Goal: Find specific page/section: Find specific page/section

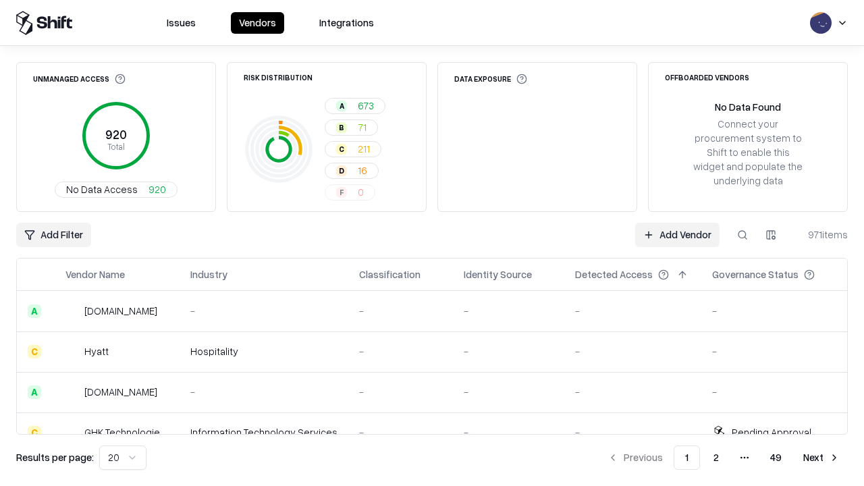
click at [432, 243] on div "Add Filter Add Vendor 971 items" at bounding box center [431, 235] width 831 height 24
click at [53, 235] on html "Issues Vendors Integrations Unmanaged Access 920 Total No Data Access 920 Risk …" at bounding box center [432, 243] width 864 height 486
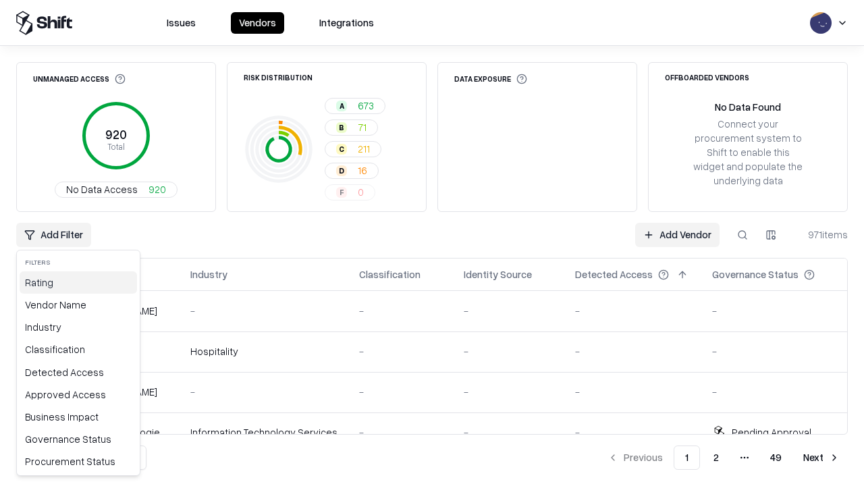
click at [78, 282] on div "Rating" at bounding box center [78, 282] width 117 height 22
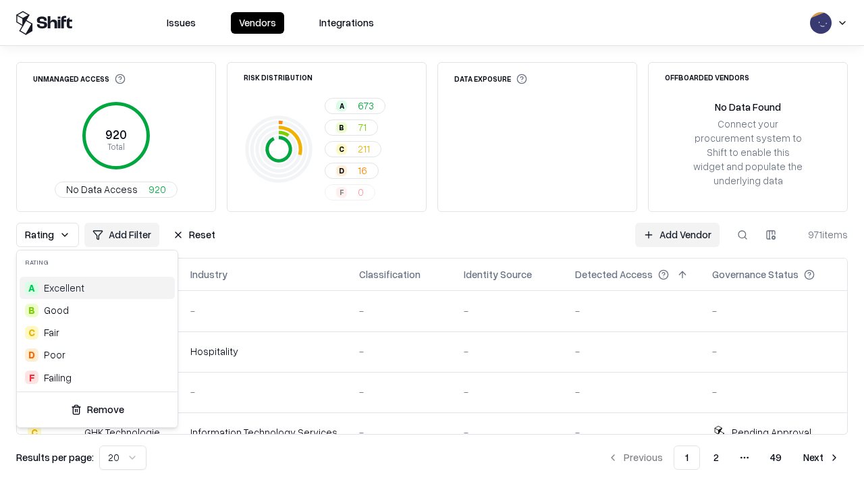
click at [432, 243] on html "Issues Vendors Integrations Unmanaged Access 920 Total No Data Access 920 Risk …" at bounding box center [432, 243] width 864 height 486
click at [432, 243] on div "Rating Add Filter Reset Add Vendor 971 items" at bounding box center [431, 235] width 831 height 24
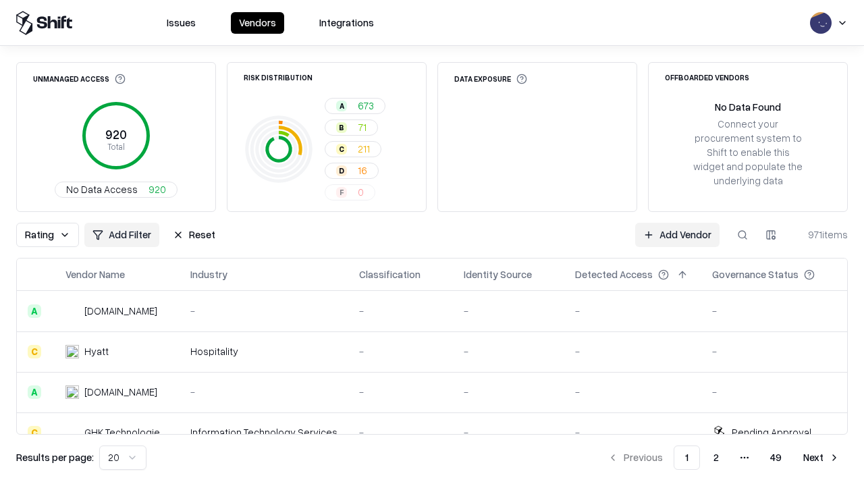
click at [194, 235] on button "Reset" at bounding box center [194, 235] width 59 height 24
click at [432, 243] on div "Rating Add Filter Reset Add Vendor 971 items" at bounding box center [431, 235] width 831 height 24
click at [53, 235] on html "Issues Vendors Integrations Unmanaged Access 920 Total No Data Access 920 Risk …" at bounding box center [432, 243] width 864 height 486
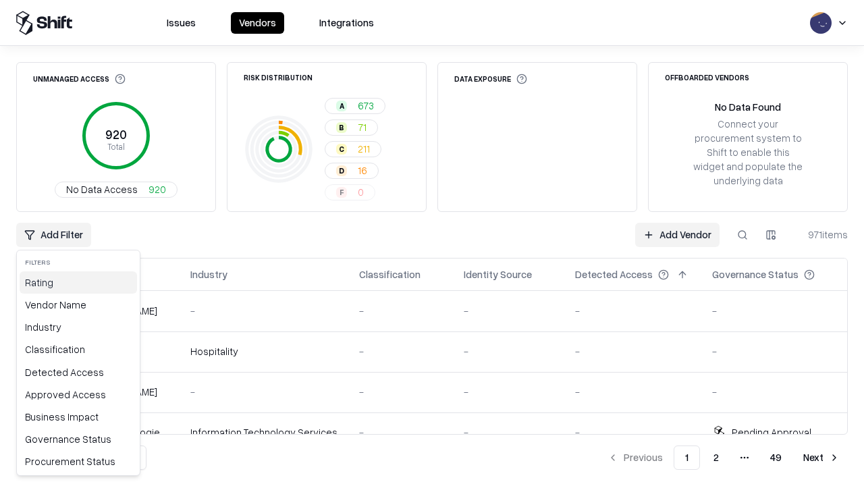
click at [78, 282] on div "Rating" at bounding box center [78, 282] width 117 height 22
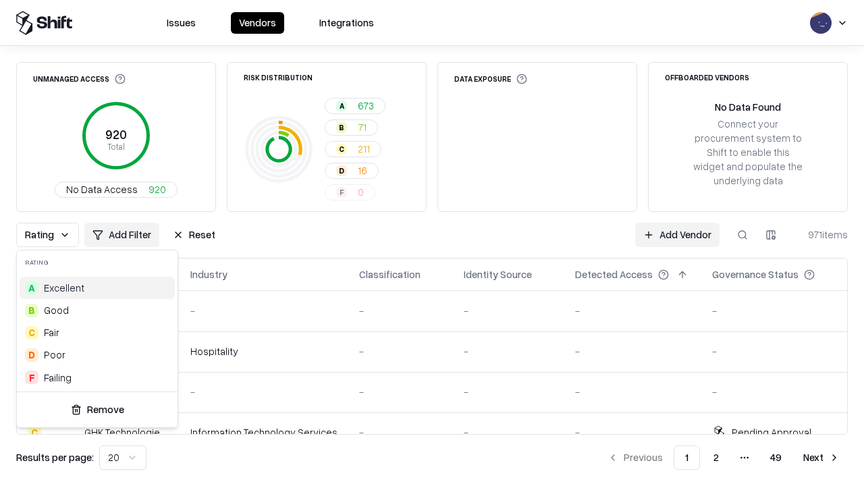
click at [97, 332] on div "C Fair" at bounding box center [97, 332] width 155 height 22
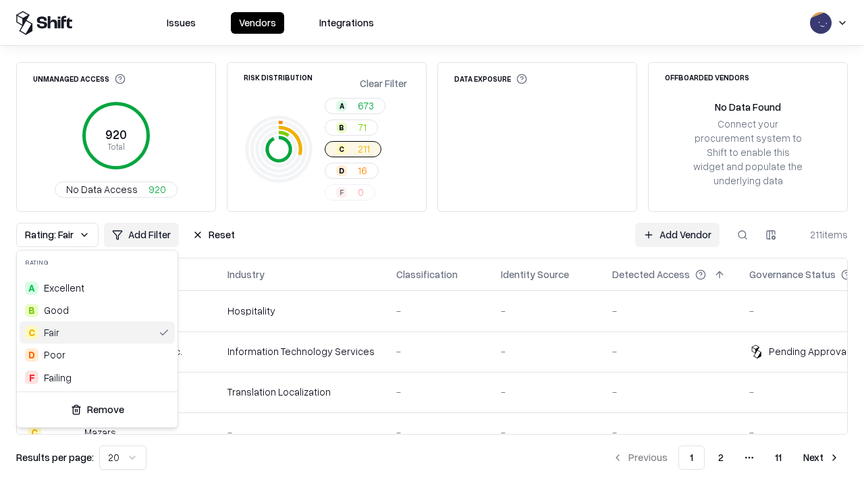
click at [432, 243] on html "Issues Vendors Integrations Unmanaged Access 920 Total No Data Access 920 Risk …" at bounding box center [432, 243] width 864 height 486
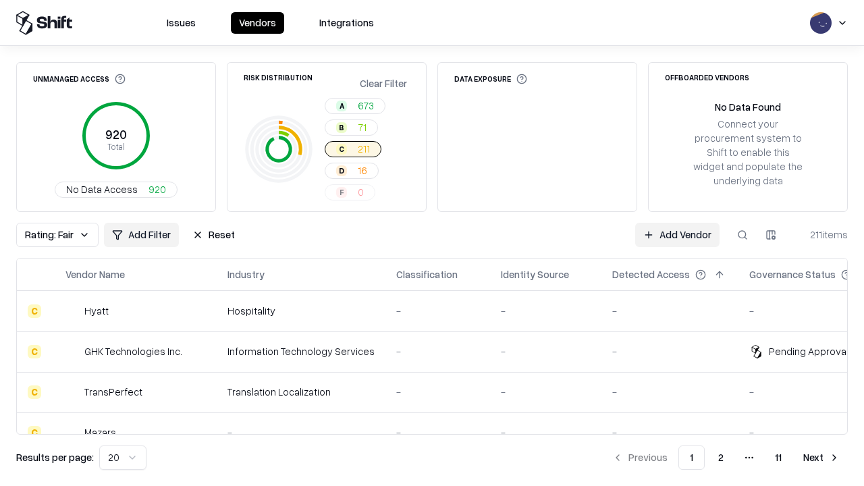
click at [432, 243] on div "Rating: Fair Add Filter Reset Add Vendor 211 items" at bounding box center [431, 235] width 831 height 24
click at [213, 235] on button "Reset" at bounding box center [213, 235] width 59 height 24
click at [432, 243] on div "Add Filter Add Vendor 211 items" at bounding box center [431, 235] width 831 height 24
click at [53, 235] on html "Issues Vendors Integrations Unmanaged Access 920 Total No Data Access 920 Risk …" at bounding box center [432, 243] width 864 height 486
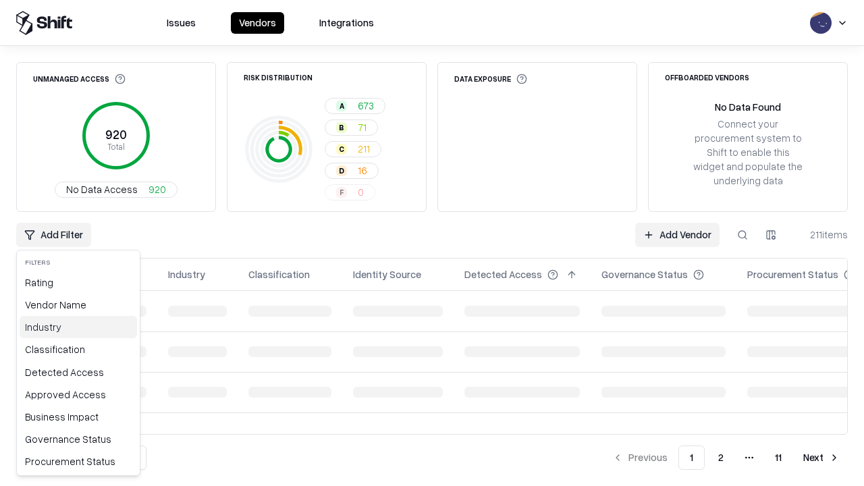
click at [78, 327] on div "Industry" at bounding box center [78, 327] width 117 height 22
